Goal: Task Accomplishment & Management: Manage account settings

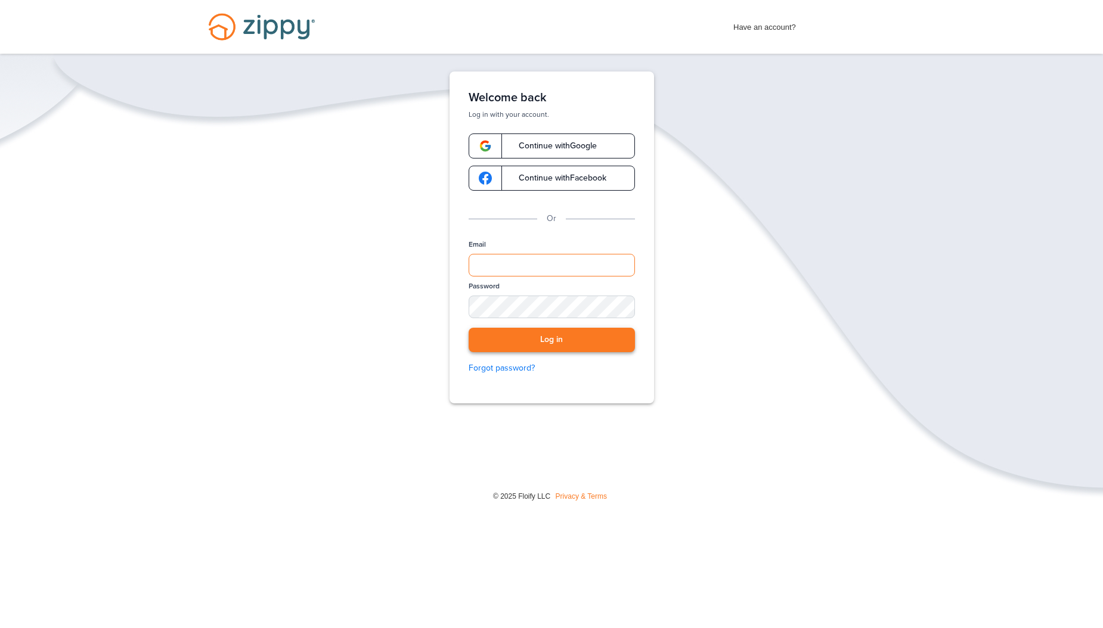
type input "**********"
click at [539, 335] on button "Log in" at bounding box center [552, 340] width 166 height 24
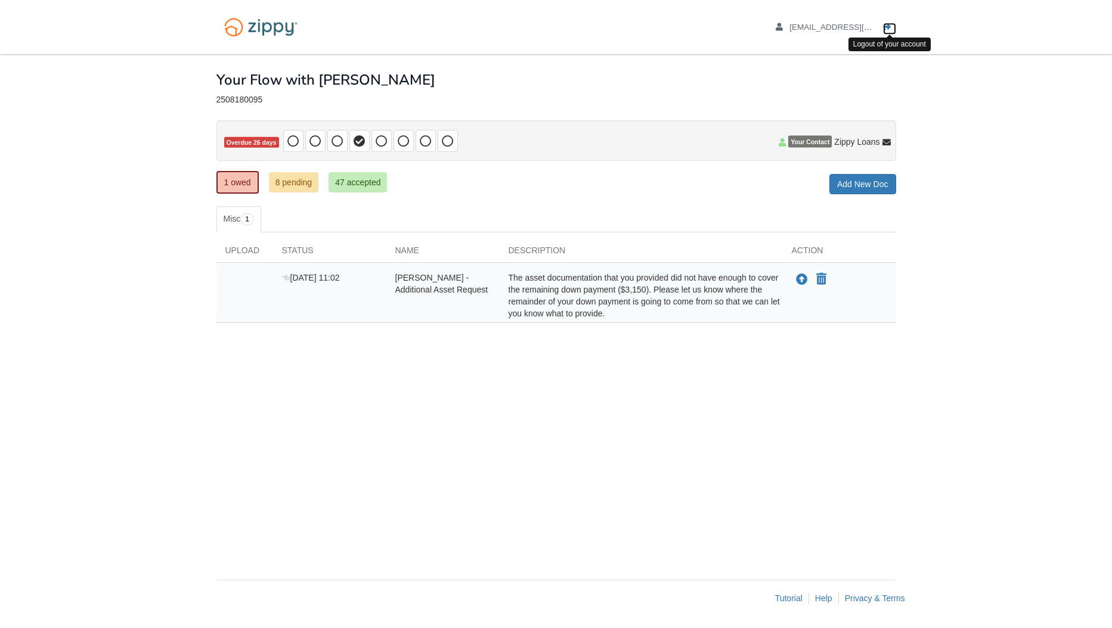
click at [891, 23] on icon "Log out" at bounding box center [887, 27] width 8 height 8
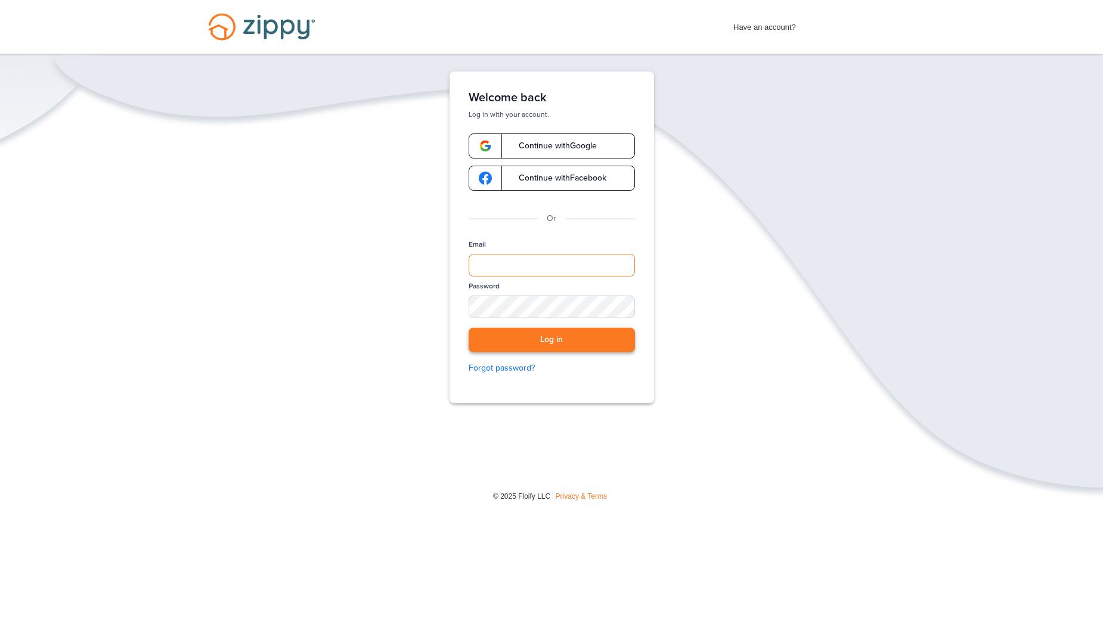
type input "**********"
click at [532, 334] on button "Log in" at bounding box center [552, 340] width 166 height 24
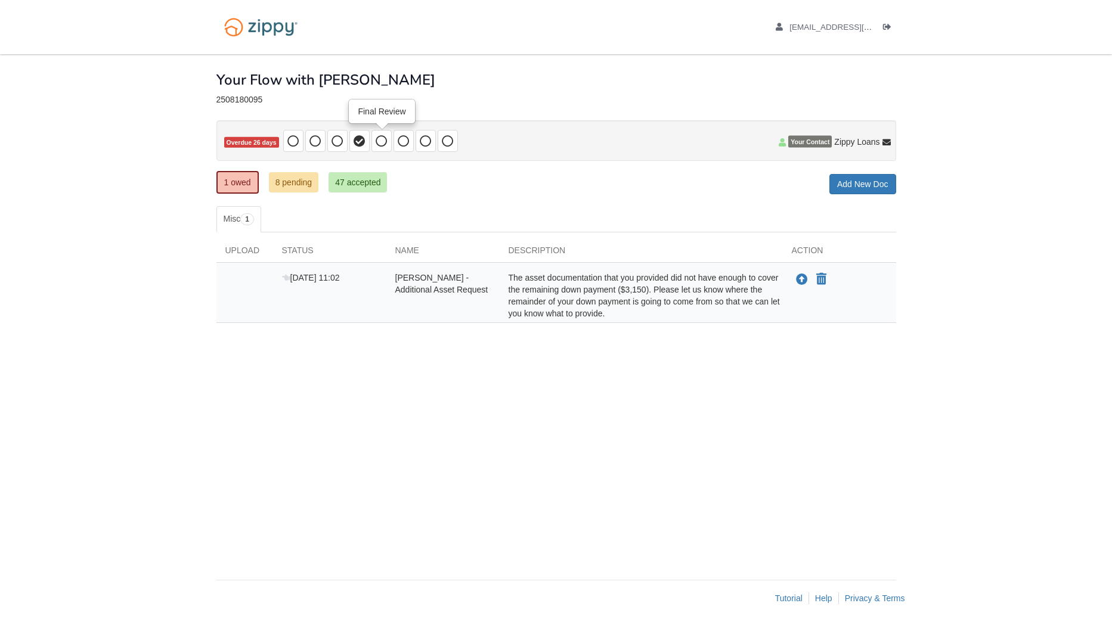
click at [383, 143] on icon at bounding box center [382, 141] width 12 height 12
drag, startPoint x: 363, startPoint y: 171, endPoint x: 402, endPoint y: -61, distance: 234.6
click at [402, 0] on html "[EMAIL_ADDRESS][DOMAIN_NAME] Logout" at bounding box center [556, 314] width 1112 height 628
drag, startPoint x: 178, startPoint y: 185, endPoint x: 158, endPoint y: 42, distance: 143.9
click at [158, 42] on body "eolivares@blueleafresidential.com Logout" at bounding box center [556, 314] width 1112 height 628
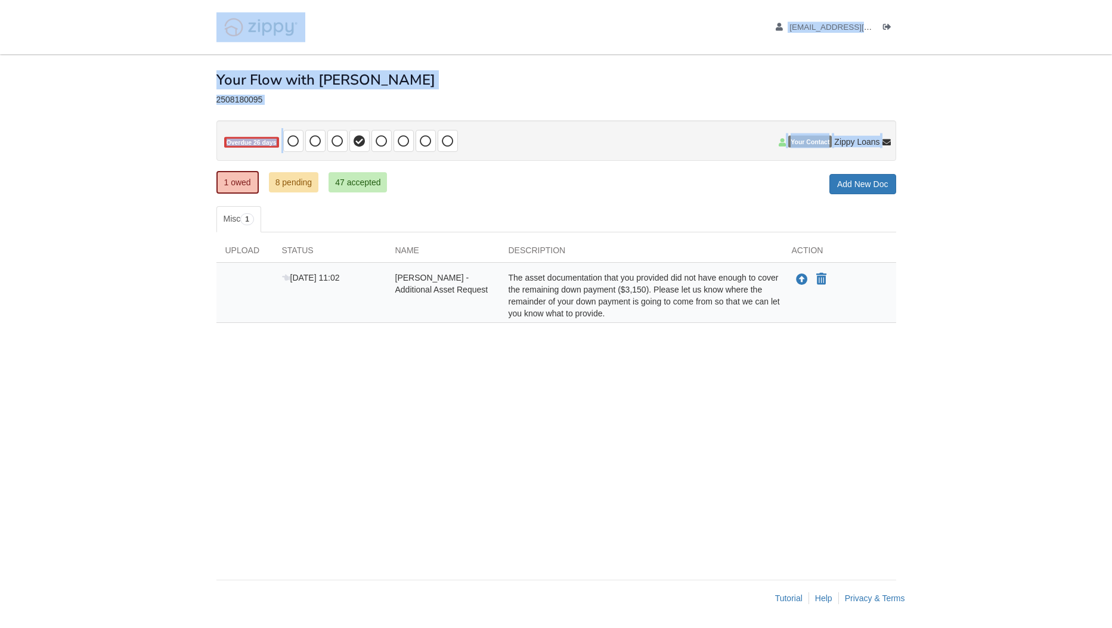
drag, startPoint x: 158, startPoint y: 42, endPoint x: 162, endPoint y: 178, distance: 136.0
click at [162, 178] on body "eolivares@blueleafresidential.com Logout" at bounding box center [556, 314] width 1112 height 628
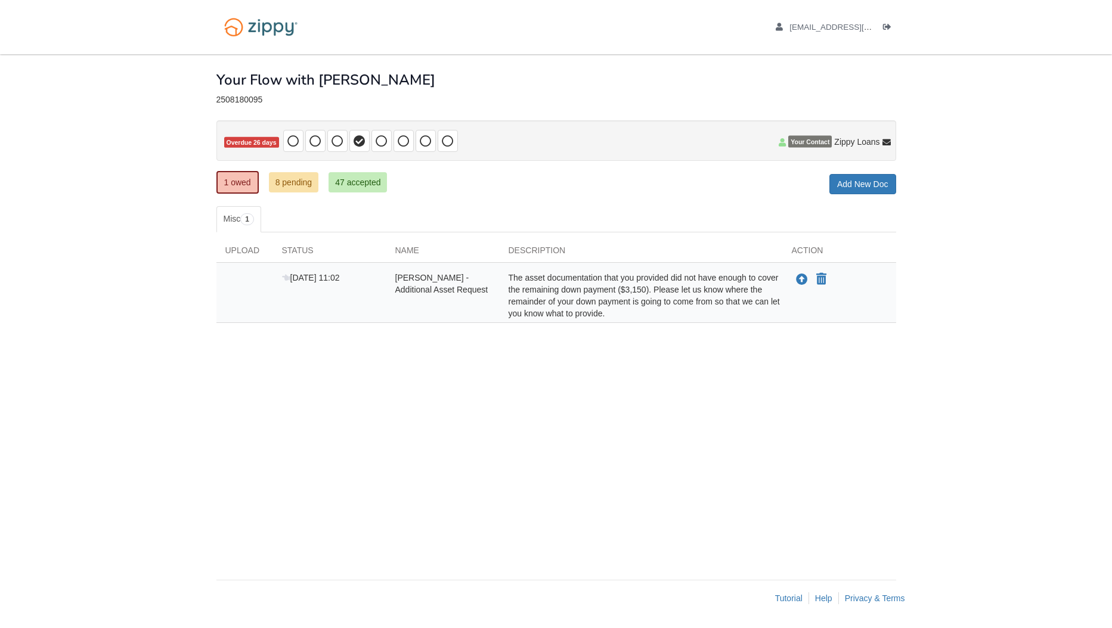
click at [526, 208] on ul "Misc 1" at bounding box center [556, 219] width 680 height 26
click at [885, 24] on icon "Log out" at bounding box center [887, 27] width 8 height 8
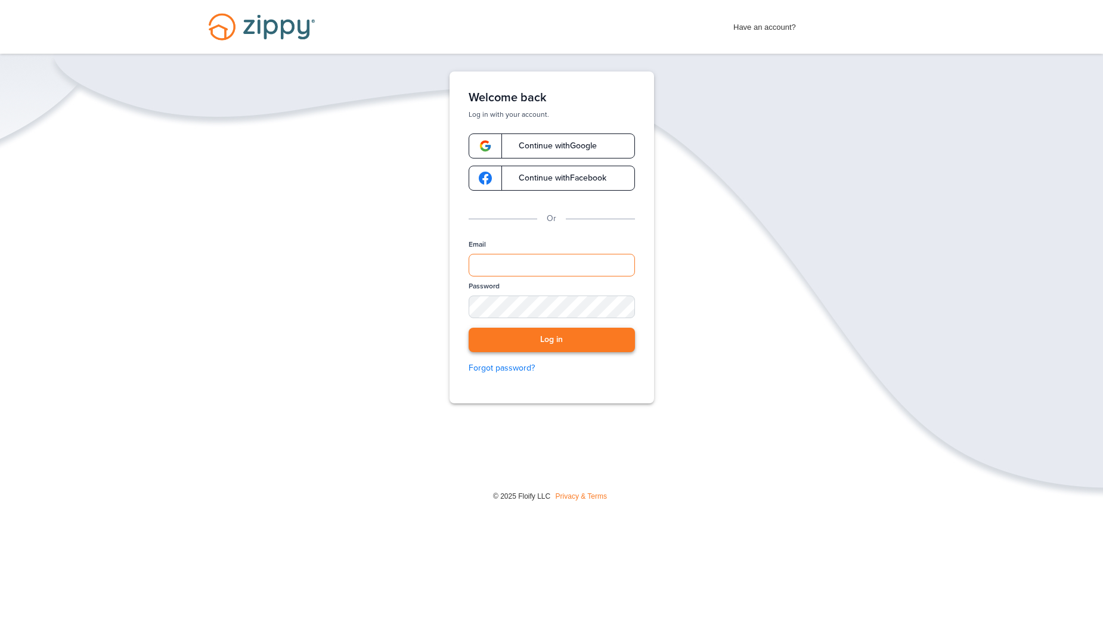
type input "**********"
click at [494, 335] on button "Log in" at bounding box center [552, 340] width 166 height 24
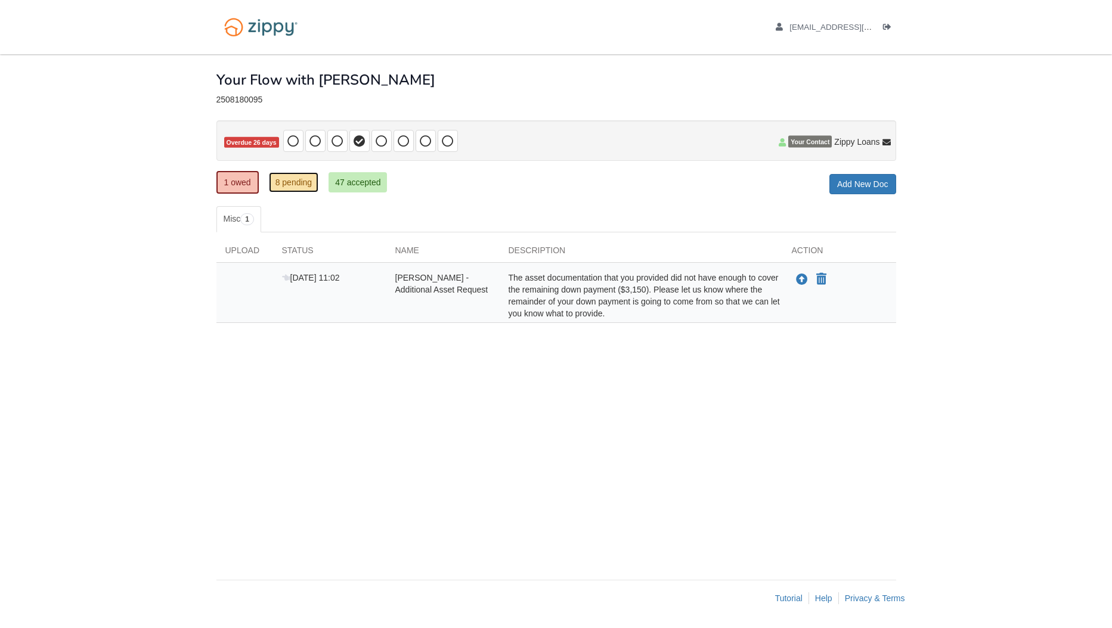
click at [290, 183] on link "8 pending" at bounding box center [294, 182] width 50 height 20
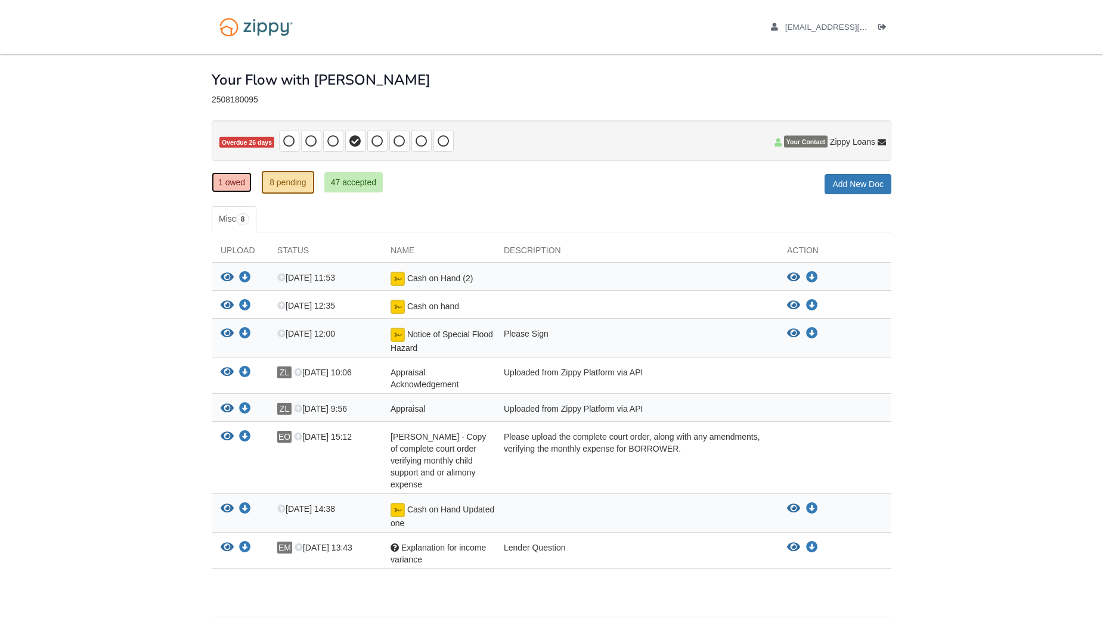
click at [227, 182] on link "1 owed" at bounding box center [232, 182] width 40 height 20
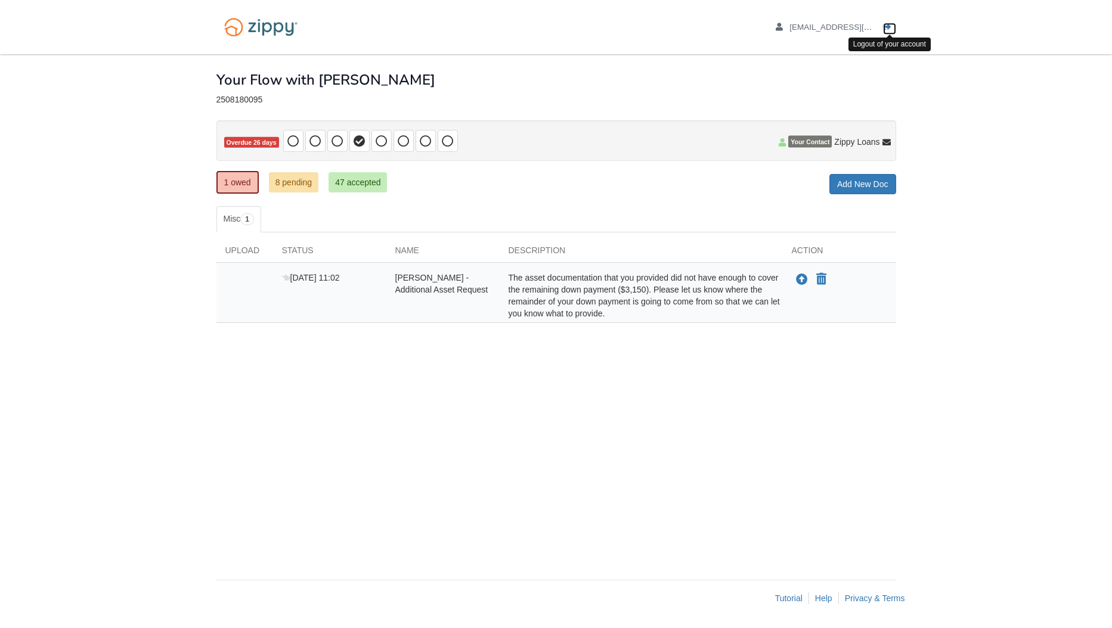
click at [884, 29] on icon "Log out" at bounding box center [887, 27] width 8 height 8
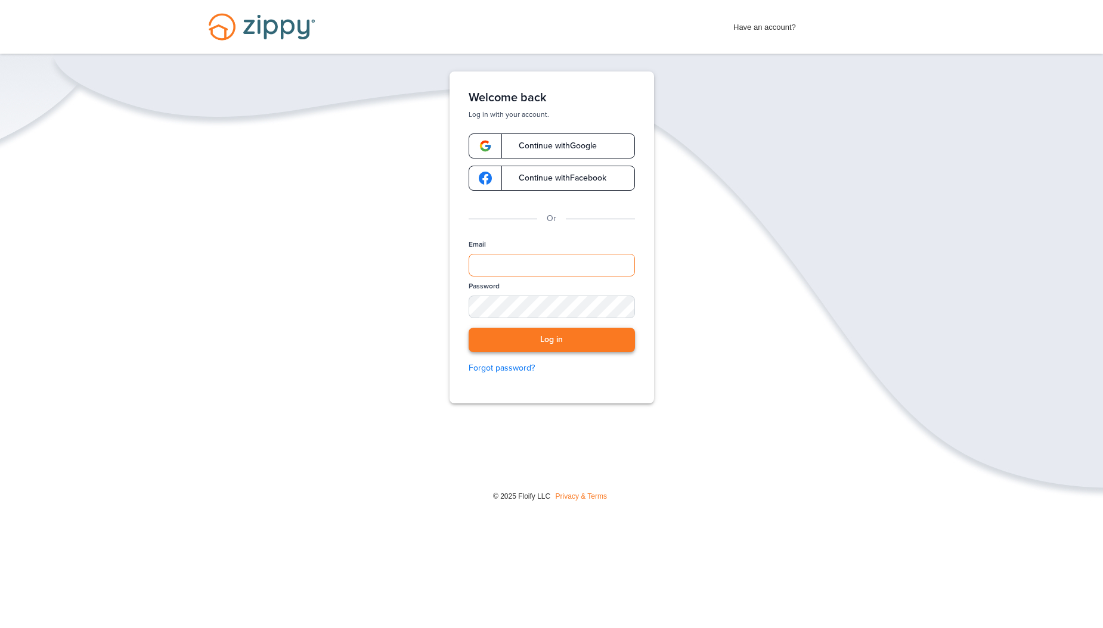
type input "**********"
click at [535, 342] on button "Log in" at bounding box center [552, 340] width 166 height 24
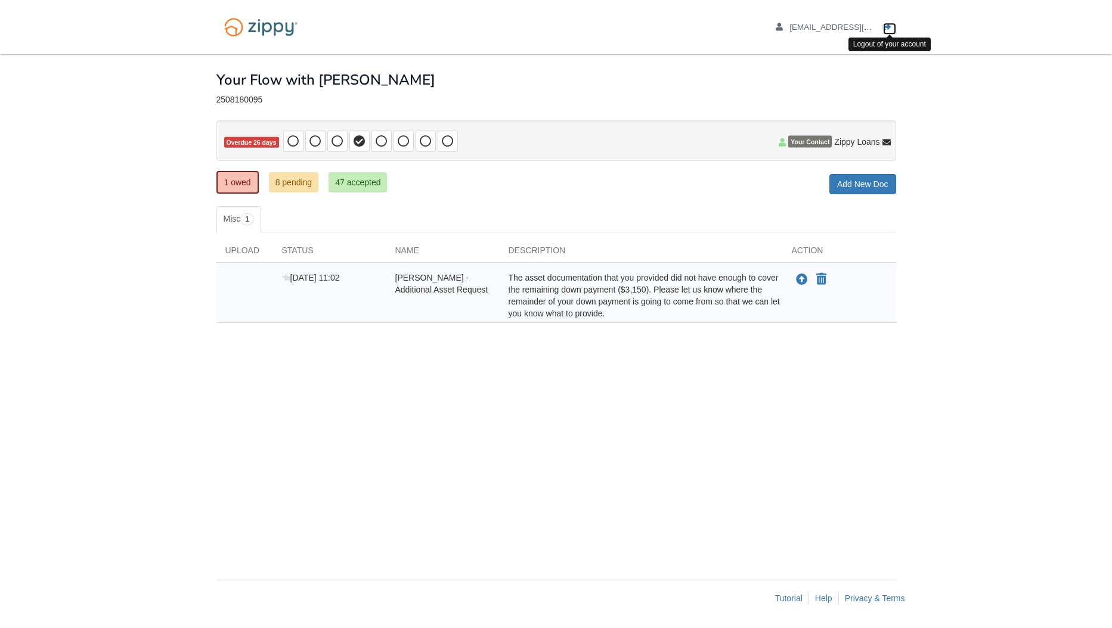
click at [893, 26] on link "Logout" at bounding box center [889, 29] width 13 height 12
